Goal: Find specific page/section

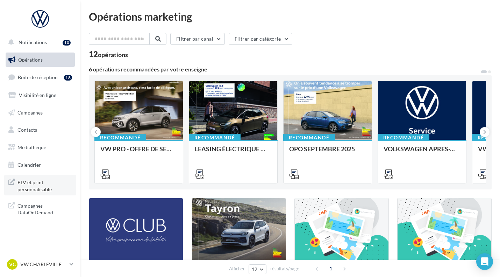
click at [32, 185] on span "PLV et print personnalisable" at bounding box center [44, 184] width 55 height 15
click at [37, 263] on p "VW CHARLEVILLE" at bounding box center [43, 264] width 47 height 7
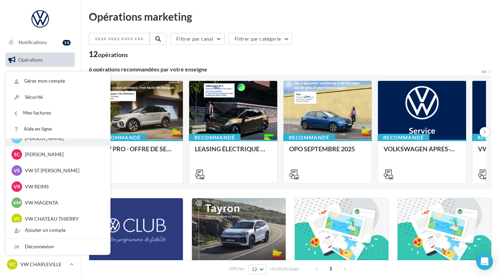
scroll to position [28, 0]
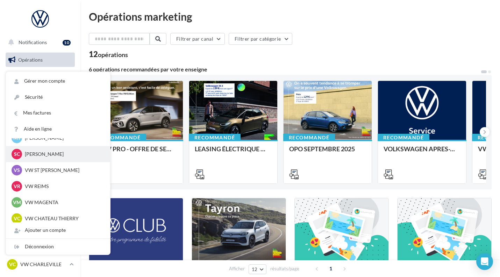
click at [52, 155] on p "[PERSON_NAME]" at bounding box center [63, 153] width 77 height 7
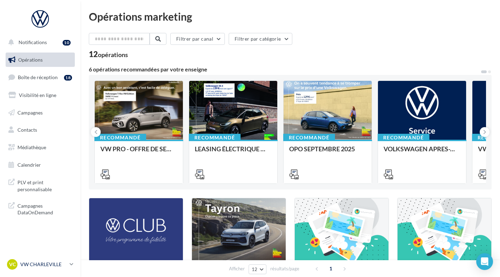
click at [44, 267] on p "VW CHARLEVILLE" at bounding box center [43, 264] width 47 height 7
